Goal: Information Seeking & Learning: Learn about a topic

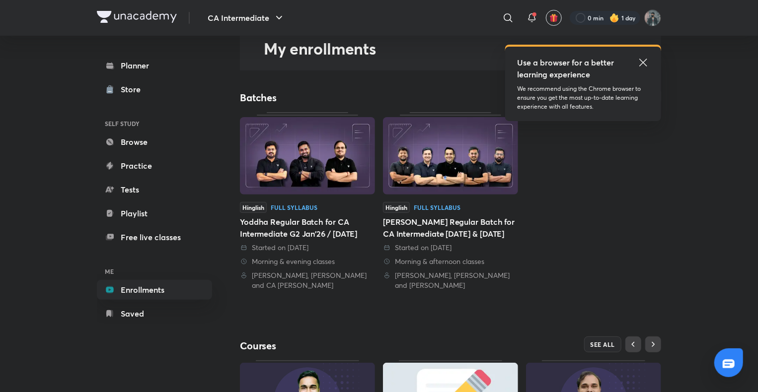
scroll to position [189, 0]
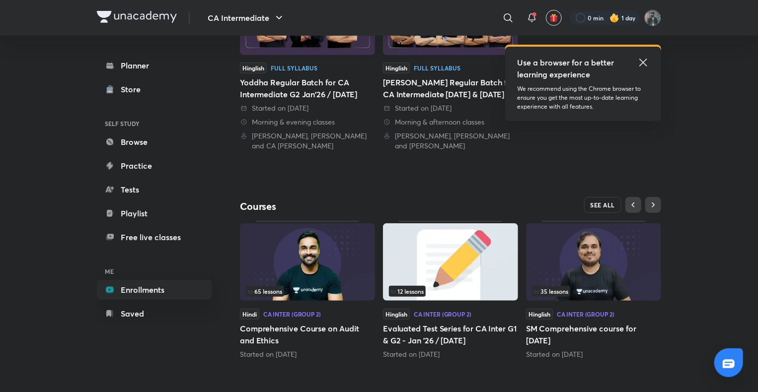
click at [602, 204] on span "SEE ALL" at bounding box center [602, 205] width 25 height 7
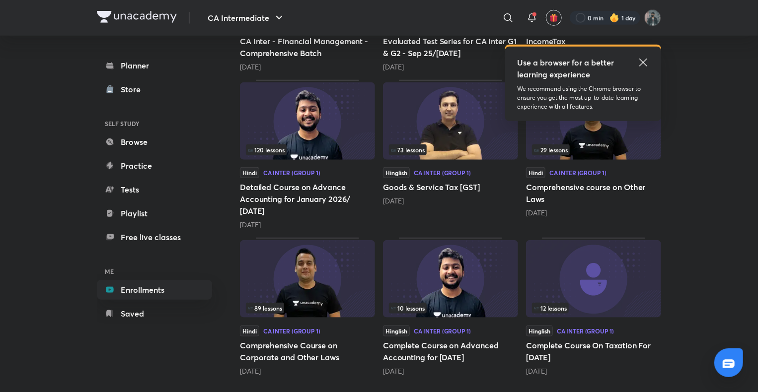
scroll to position [403, 0]
click at [334, 277] on img at bounding box center [307, 278] width 135 height 77
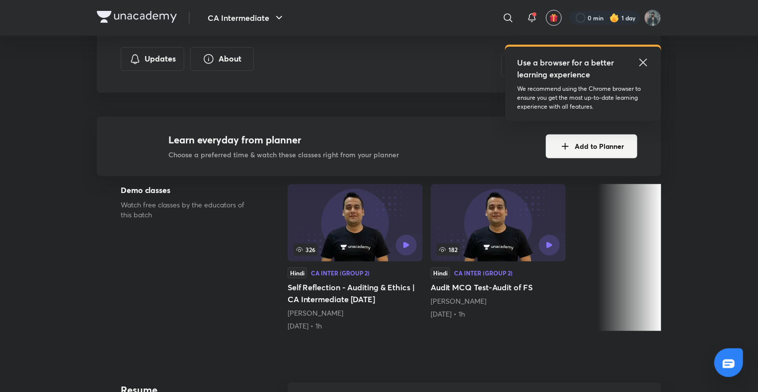
scroll to position [199, 0]
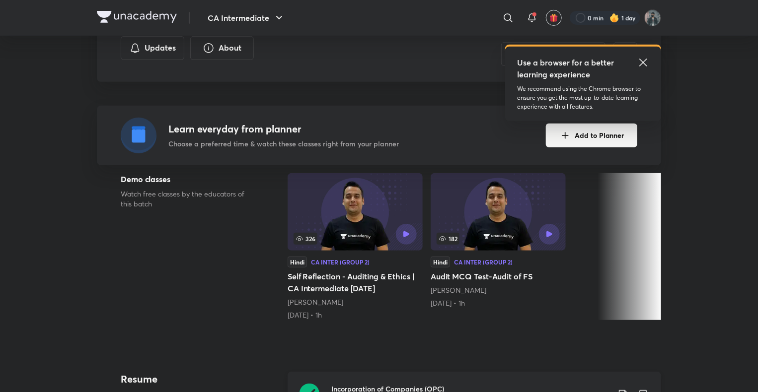
click at [311, 382] on div "Incorporation of Companies (OPC) Lesson 12 • [DATE] • 1h 55m" at bounding box center [474, 395] width 373 height 47
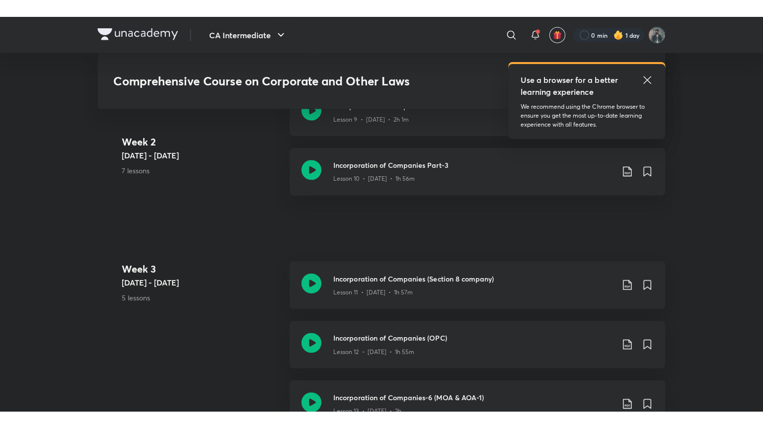
scroll to position [1241, 0]
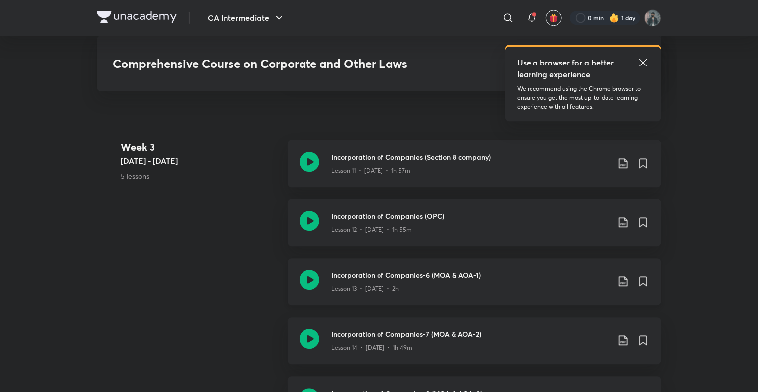
click at [312, 279] on icon at bounding box center [309, 280] width 20 height 20
